Goal: Transaction & Acquisition: Book appointment/travel/reservation

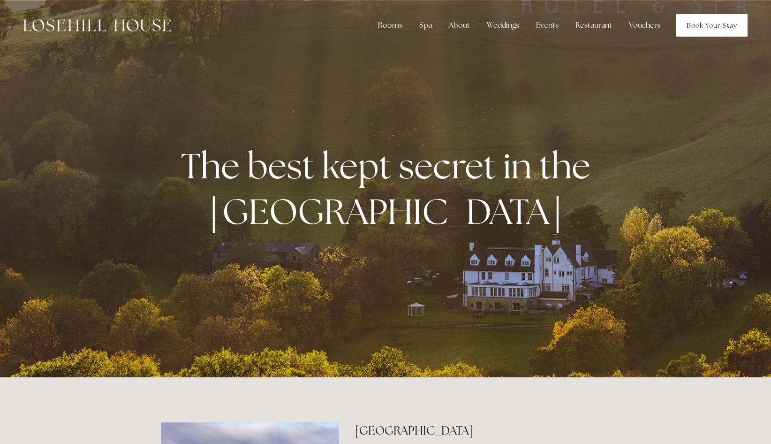
click at [706, 23] on link "Book Your Stay" at bounding box center [711, 25] width 71 height 23
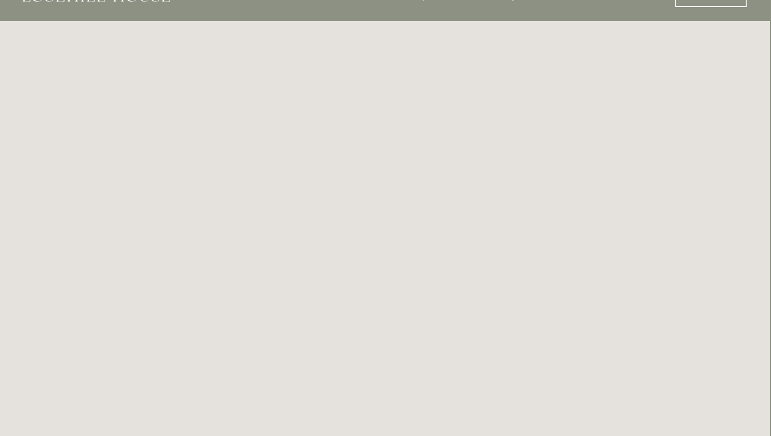
scroll to position [0, 1]
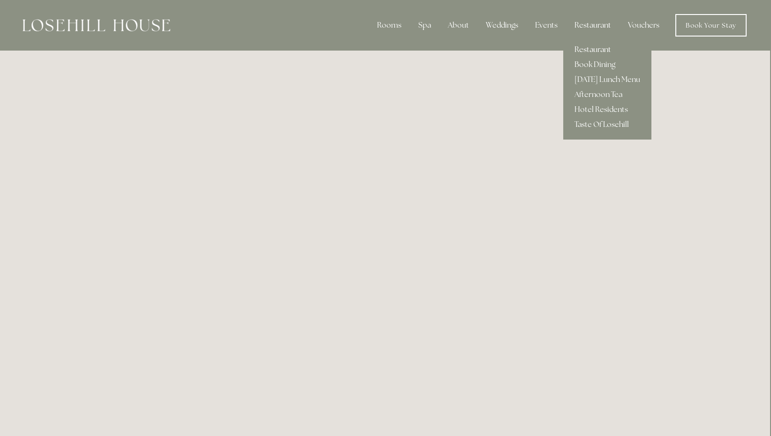
click at [596, 50] on link "Restaurant" at bounding box center [607, 49] width 88 height 15
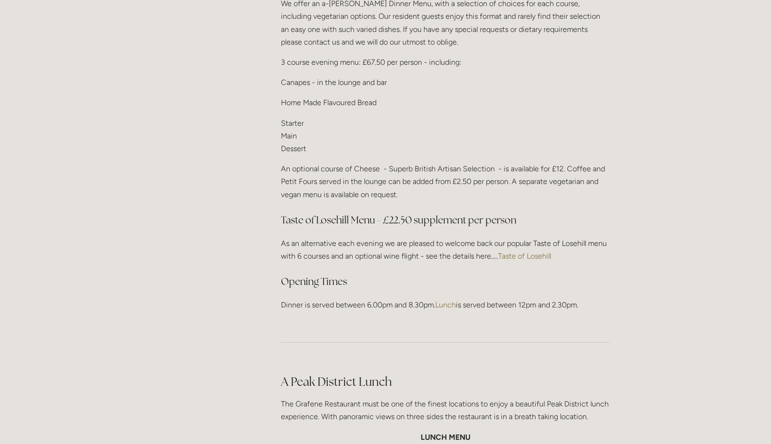
scroll to position [1186, 0]
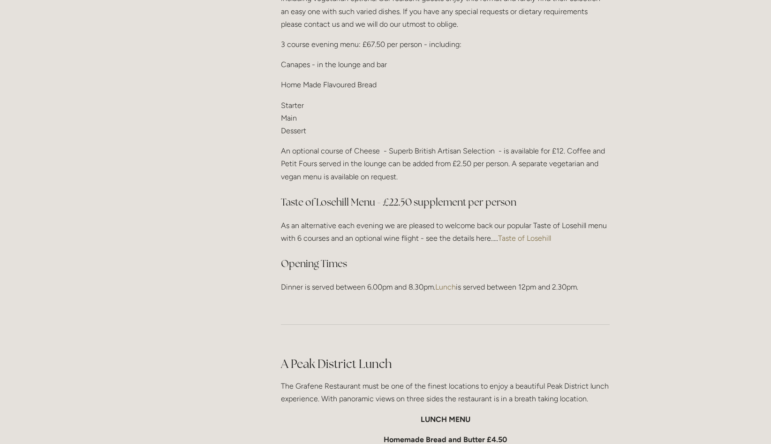
click at [531, 236] on link "Taste of Losehill" at bounding box center [524, 237] width 53 height 9
click at [311, 123] on p "Starter Main Dessert" at bounding box center [445, 118] width 329 height 38
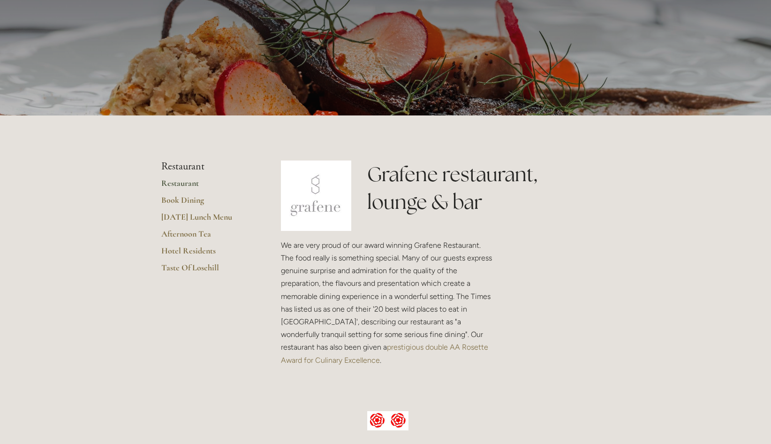
scroll to position [0, 0]
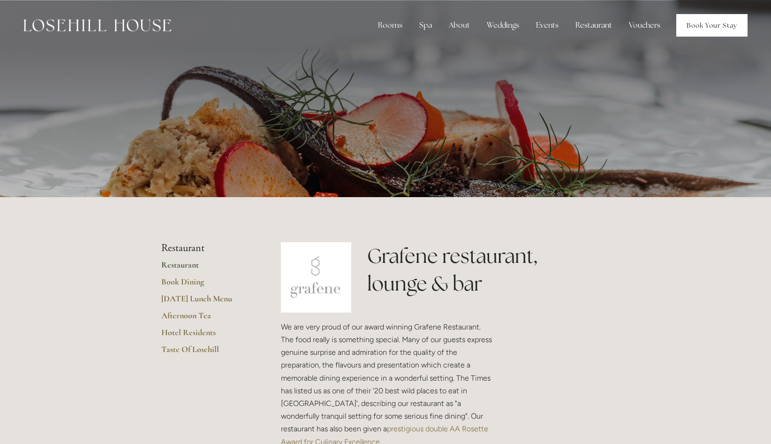
click at [700, 28] on link "Book Your Stay" at bounding box center [711, 25] width 71 height 23
click at [707, 30] on link "Book Your Stay" at bounding box center [711, 25] width 71 height 23
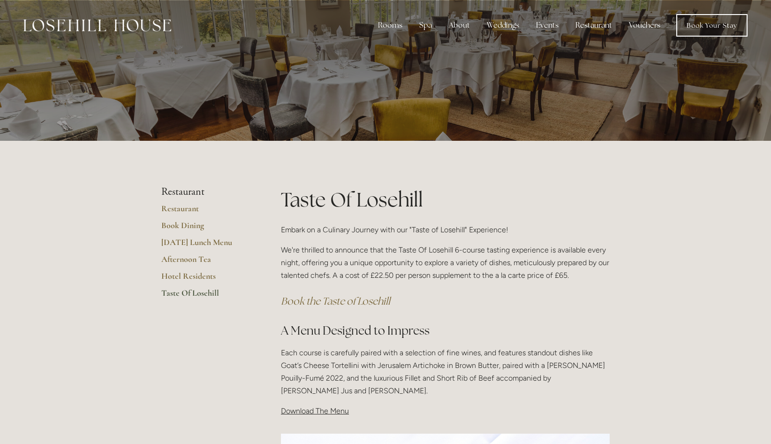
click at [425, 92] on div at bounding box center [385, 70] width 771 height 141
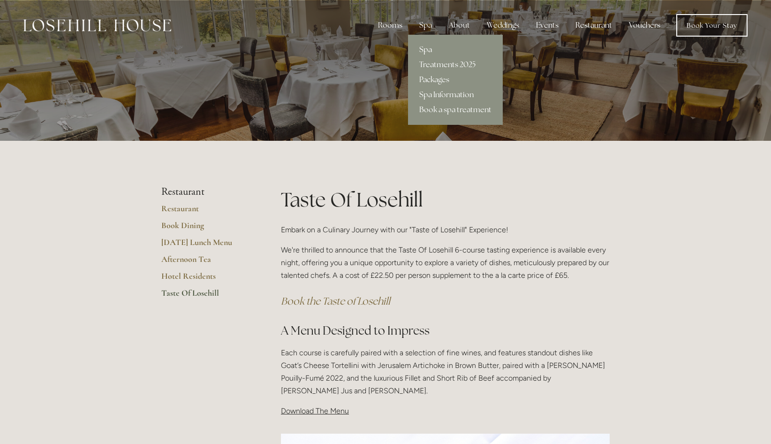
click at [425, 49] on link "Spa" at bounding box center [455, 49] width 95 height 15
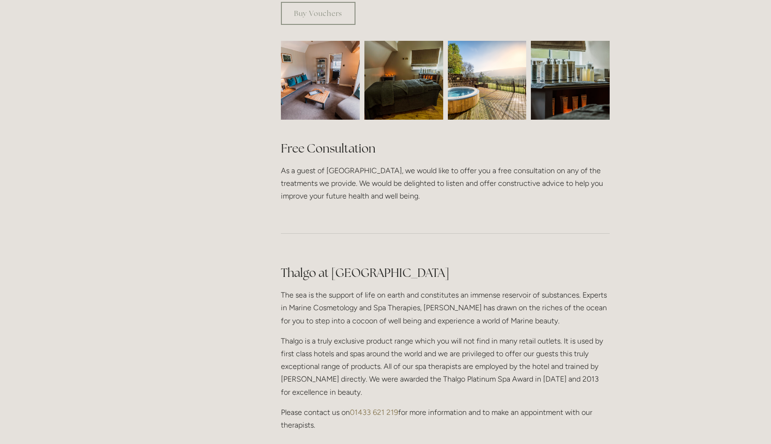
scroll to position [635, 0]
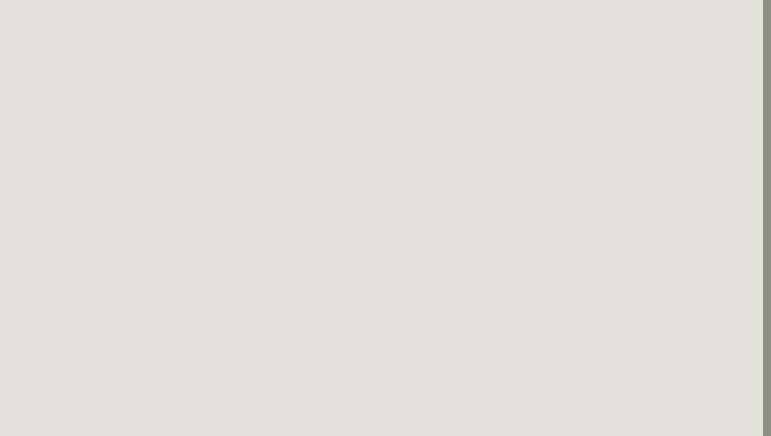
scroll to position [732, 8]
